Goal: Find specific page/section: Locate a particular part of the current website

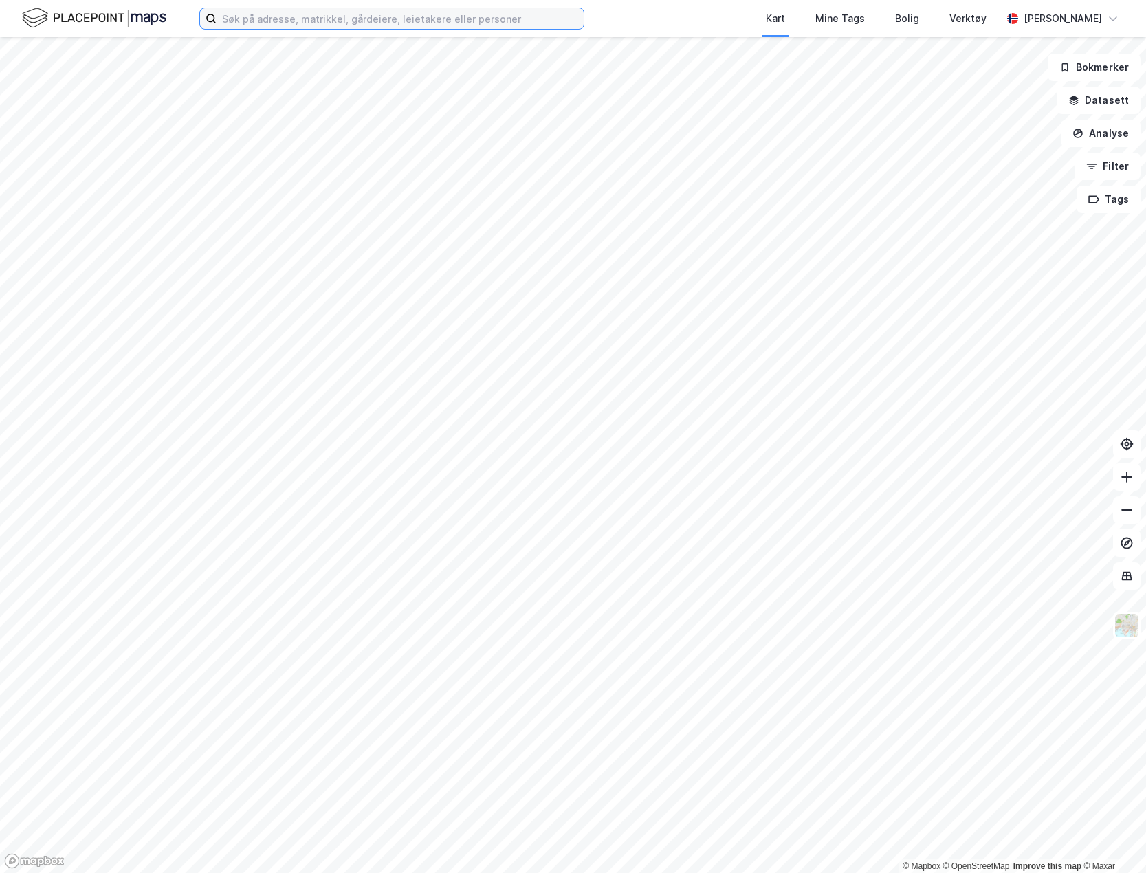
click at [333, 25] on input at bounding box center [400, 18] width 367 height 21
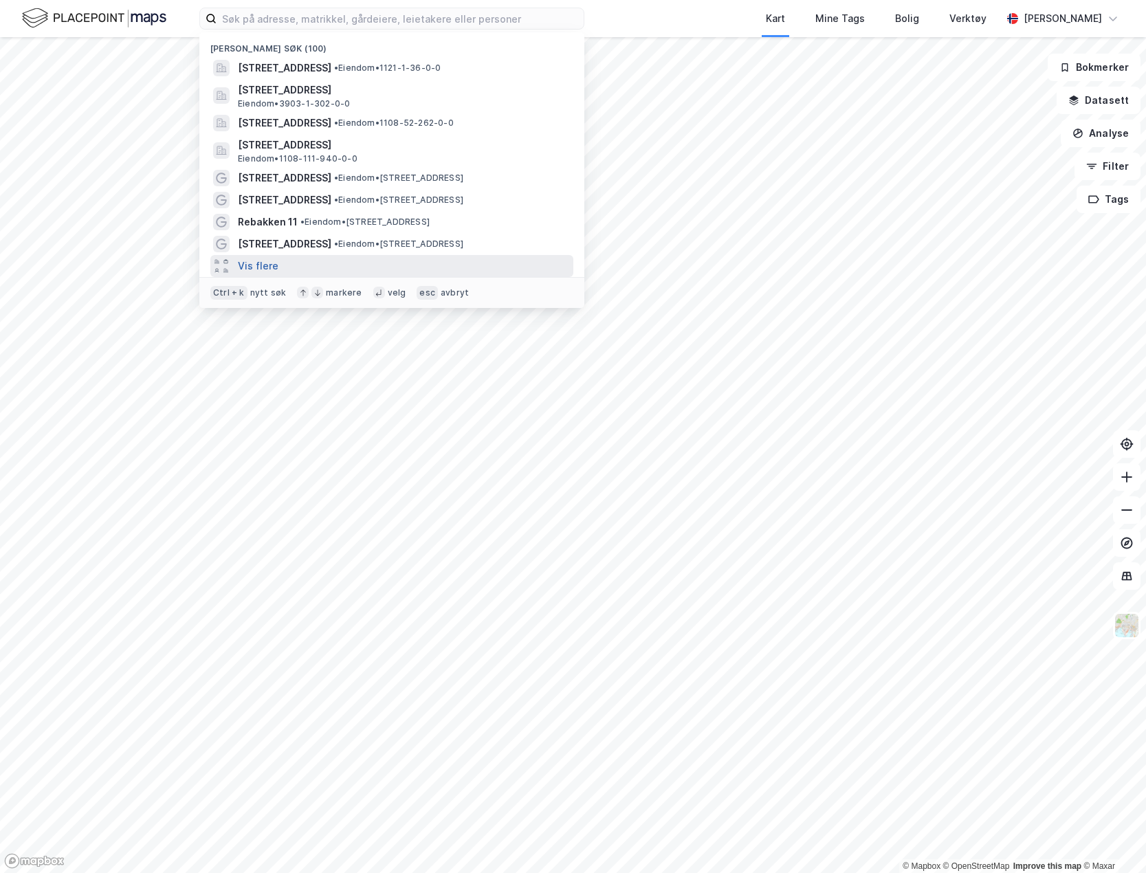
click at [274, 263] on button "Vis flere" at bounding box center [258, 266] width 41 height 16
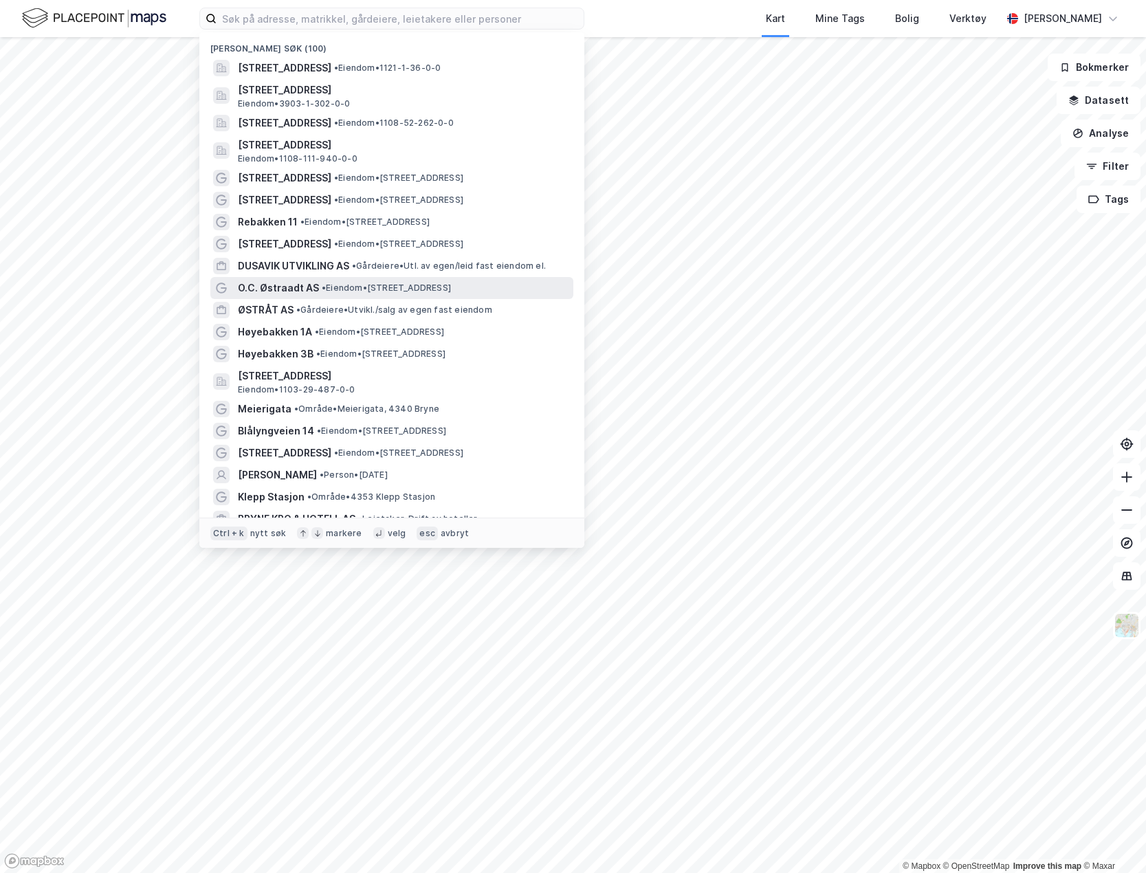
click at [333, 283] on span "• Eiendom • [STREET_ADDRESS]" at bounding box center [386, 288] width 129 height 11
